Goal: Task Accomplishment & Management: Manage account settings

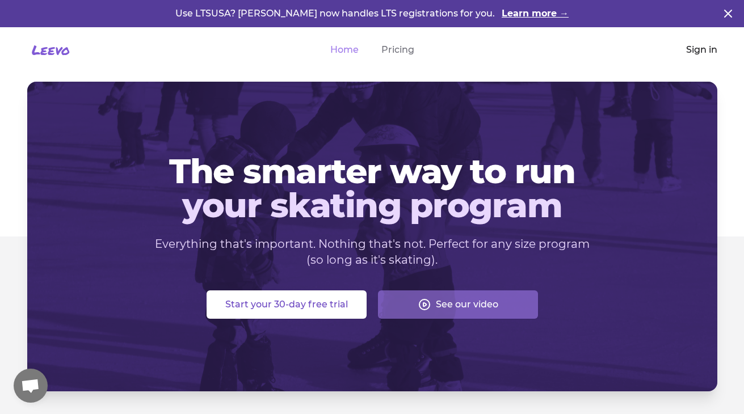
click at [699, 48] on link "Sign in" at bounding box center [701, 50] width 31 height 14
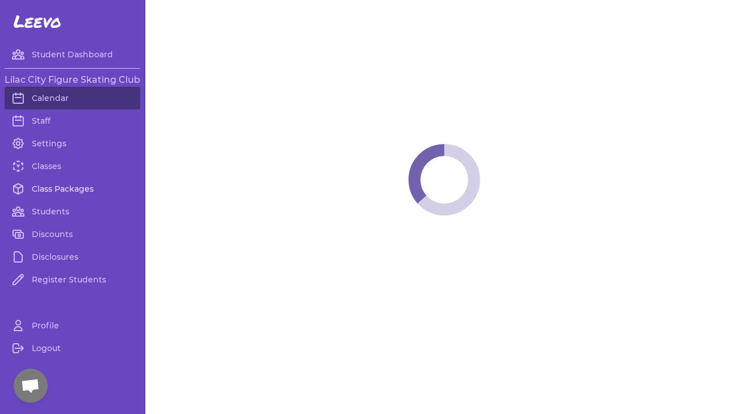
click at [57, 188] on link "Class Packages" at bounding box center [73, 189] width 136 height 23
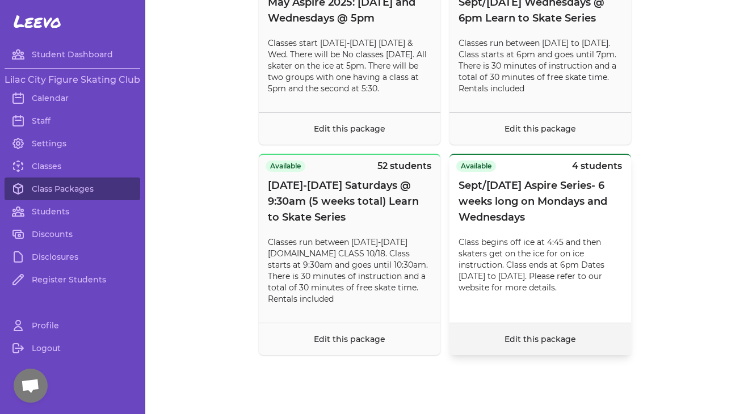
click at [540, 337] on link "Edit this package" at bounding box center [539, 339] width 71 height 10
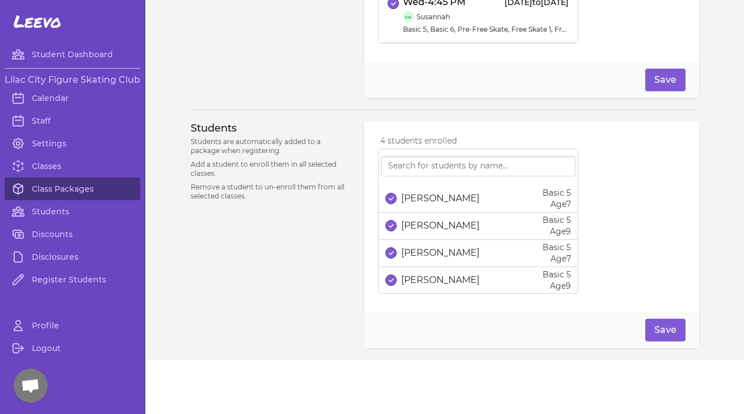
scroll to position [509, 0]
click at [612, 229] on div "4 students enrolled [PERSON_NAME] Basic 5 Age [DEMOGRAPHIC_DATA] [PERSON_NAME] …" at bounding box center [531, 216] width 307 height 163
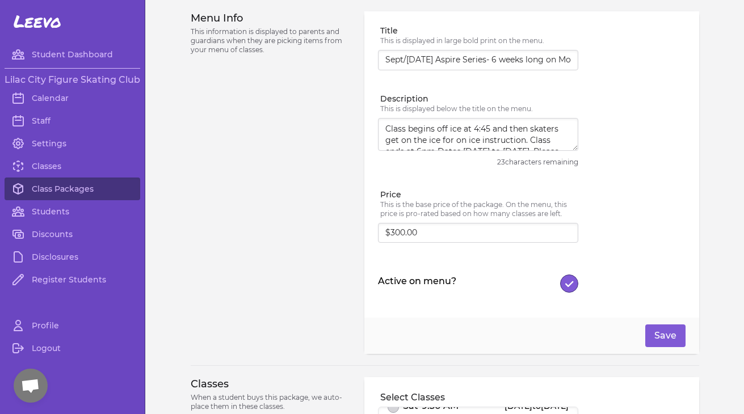
scroll to position [0, 0]
click at [482, 133] on textarea "Class begins off ice at 4:45 and then skaters get on the ice for on ice instruc…" at bounding box center [478, 134] width 200 height 33
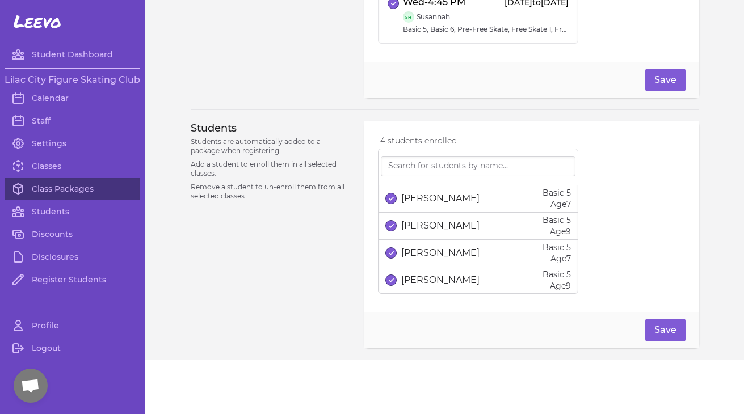
scroll to position [509, 0]
click at [43, 169] on link "Classes" at bounding box center [73, 166] width 136 height 23
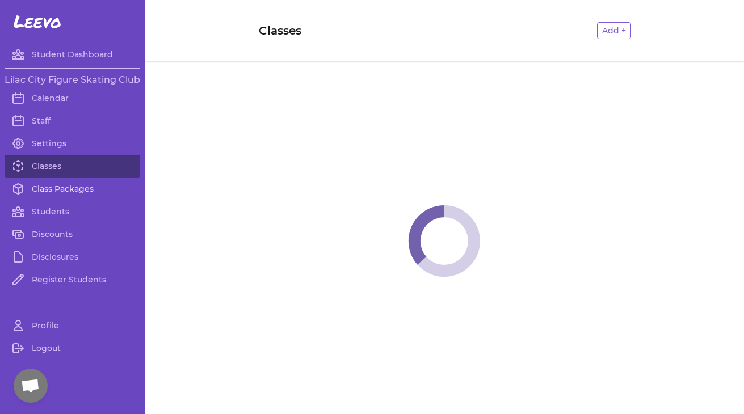
click at [54, 186] on link "Class Packages" at bounding box center [73, 189] width 136 height 23
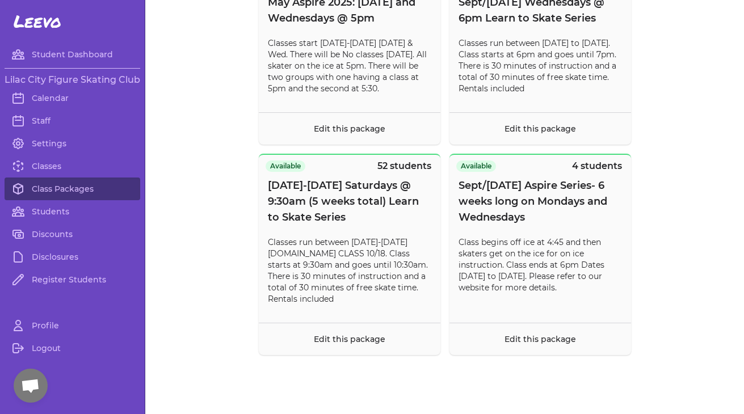
scroll to position [9745, 0]
click at [53, 164] on link "Classes" at bounding box center [73, 166] width 136 height 23
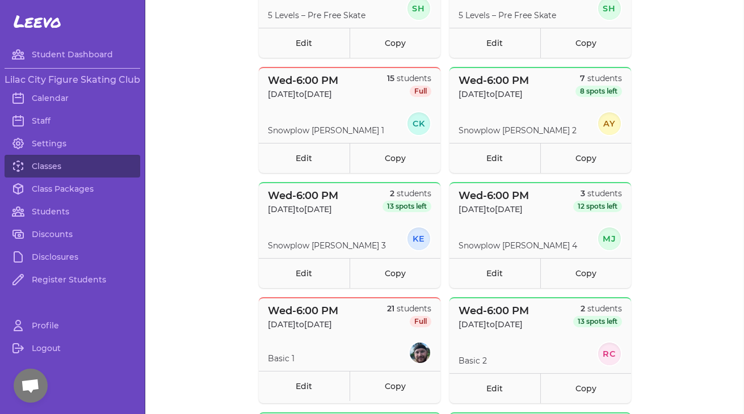
scroll to position [168, 0]
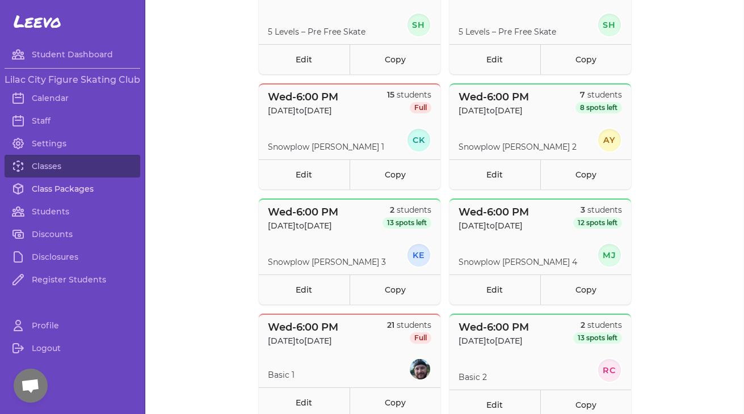
click at [63, 193] on link "Class Packages" at bounding box center [73, 189] width 136 height 23
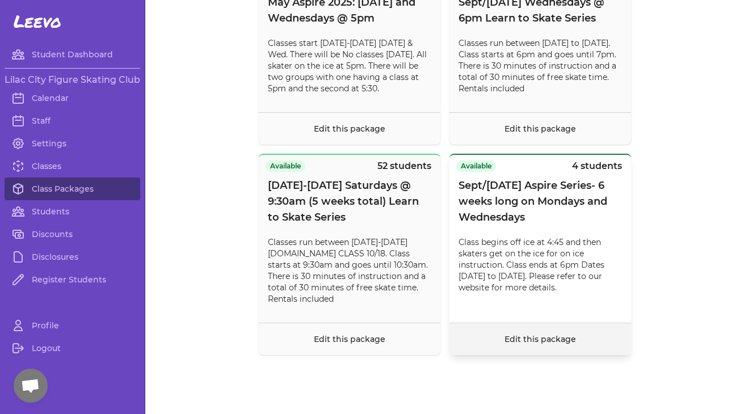
scroll to position [9800, 0]
click at [513, 340] on link "Edit this package" at bounding box center [539, 339] width 71 height 10
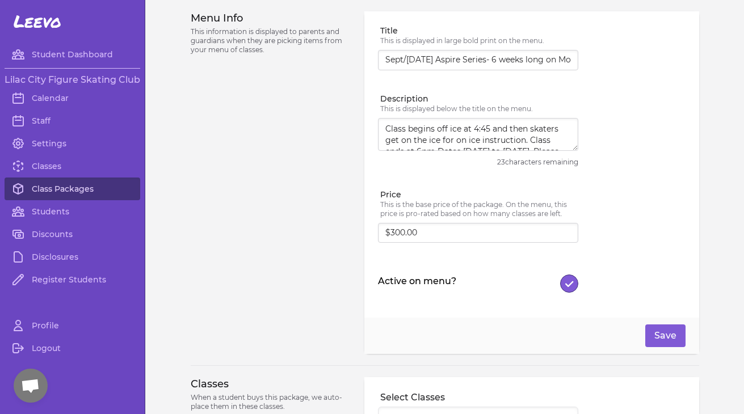
click at [80, 187] on link "Class Packages" at bounding box center [73, 189] width 136 height 23
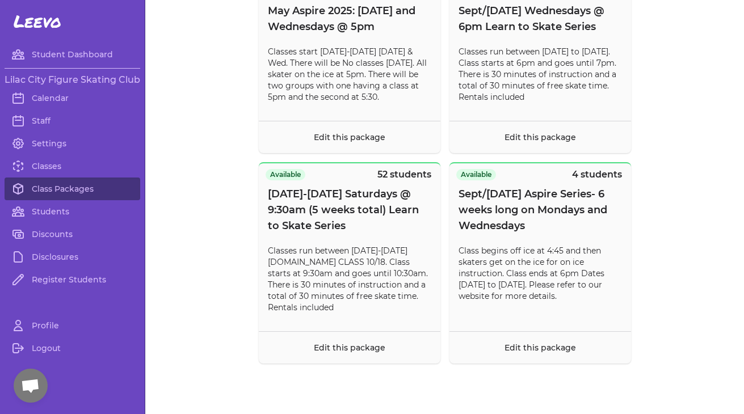
scroll to position [9719, 0]
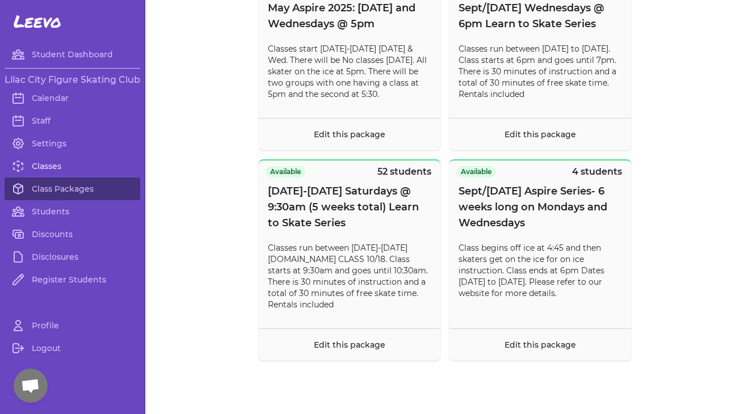
click at [36, 168] on link "Classes" at bounding box center [73, 166] width 136 height 23
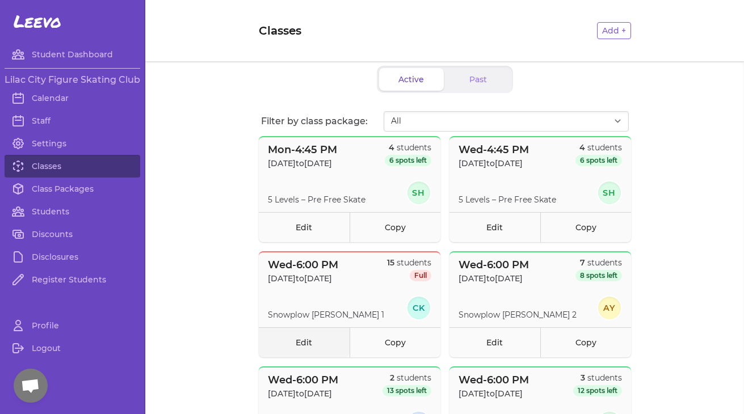
click at [295, 339] on link "Edit" at bounding box center [304, 342] width 91 height 30
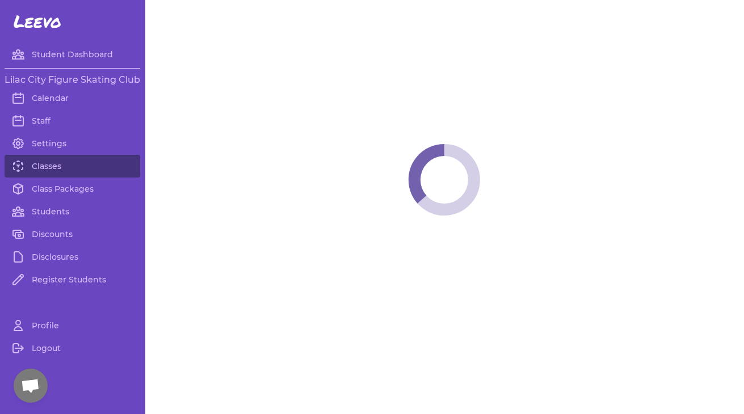
select select "3"
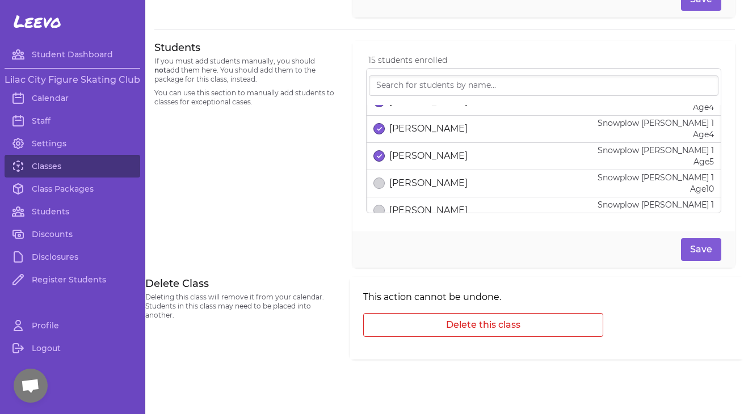
scroll to position [347, 0]
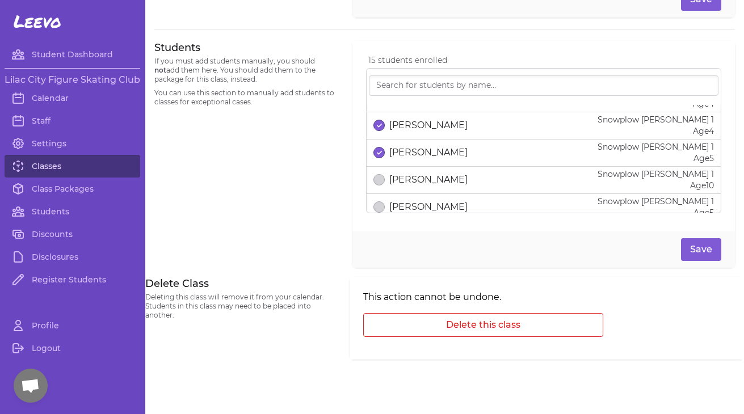
click at [60, 166] on link "Classes" at bounding box center [73, 166] width 136 height 23
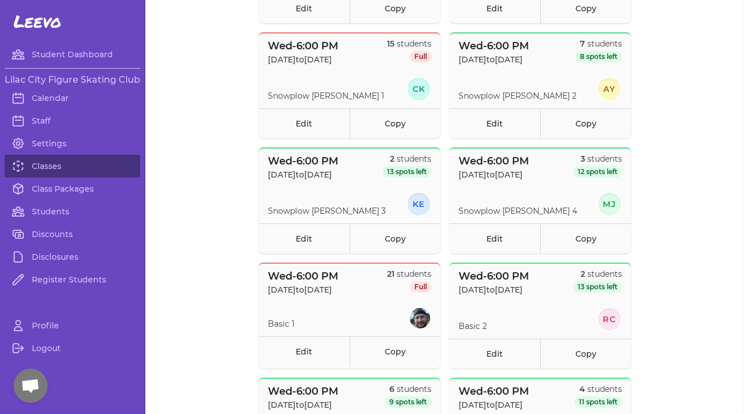
scroll to position [346, 0]
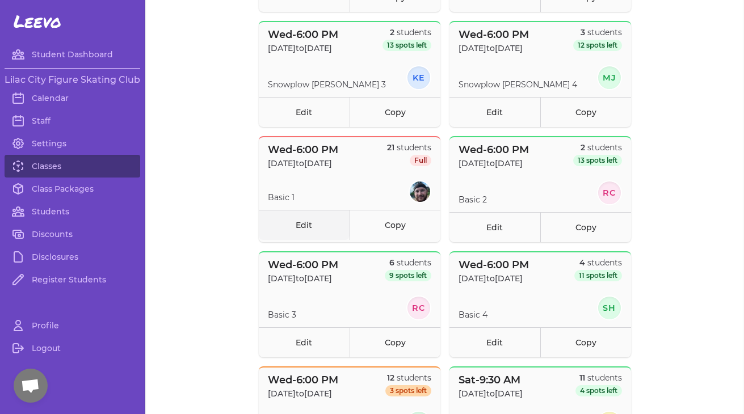
click at [302, 228] on link "Edit" at bounding box center [304, 225] width 91 height 30
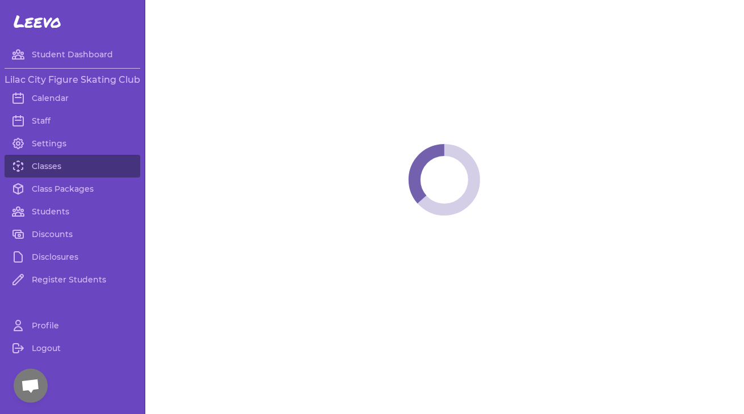
select select "3"
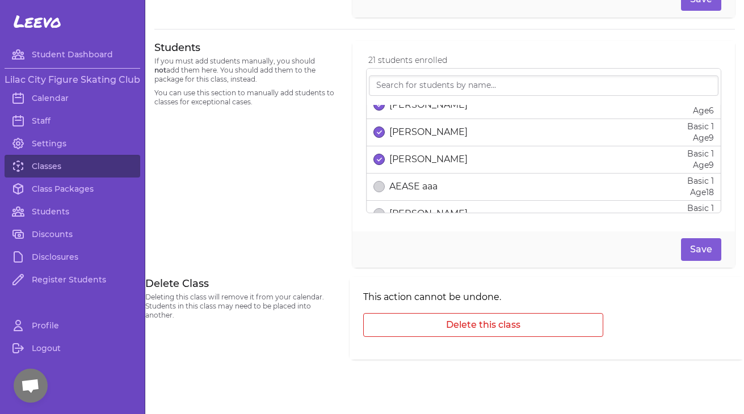
scroll to position [512, 0]
